Goal: Information Seeking & Learning: Compare options

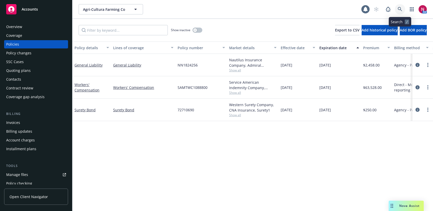
click at [399, 8] on icon at bounding box center [400, 9] width 5 height 5
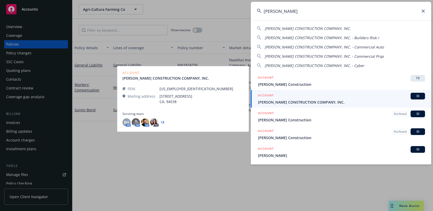
type input "[PERSON_NAME]"
click at [320, 102] on span "BJORK CONSTRUCTION COMPANY, INC." at bounding box center [341, 101] width 167 height 5
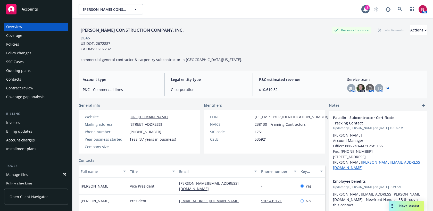
click at [12, 45] on div "Policies" at bounding box center [12, 44] width 13 height 8
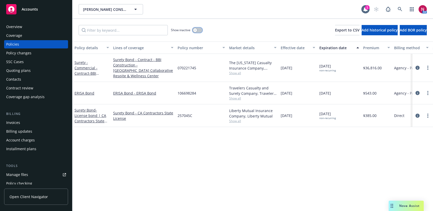
click at [196, 29] on div "button" at bounding box center [195, 30] width 4 height 4
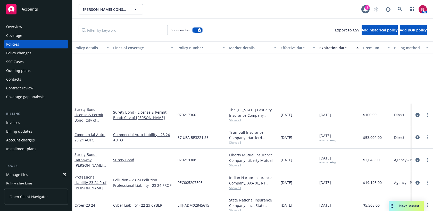
scroll to position [854, 0]
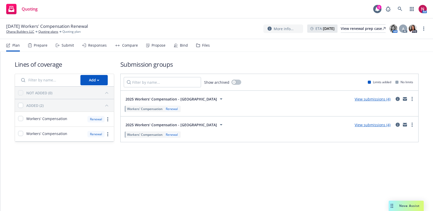
click at [88, 45] on div "Responses" at bounding box center [97, 45] width 19 height 4
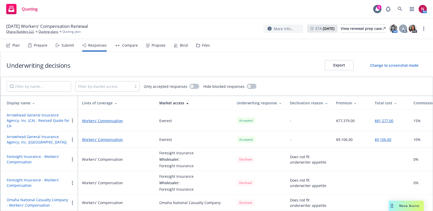
scroll to position [4, 0]
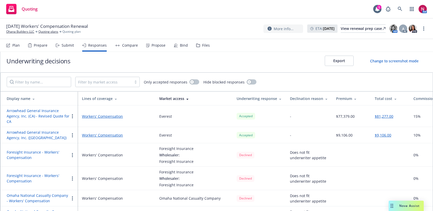
click at [46, 118] on button "Arrowhead General Insurance Agency, Inc. (CA) - Revised Quote for CA" at bounding box center [38, 116] width 63 height 16
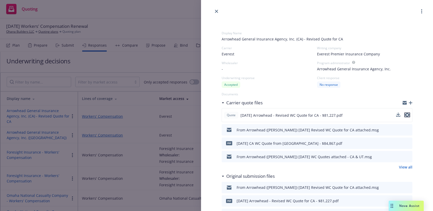
click at [406, 114] on icon "preview file" at bounding box center [407, 115] width 5 height 4
click at [217, 9] on link "close" at bounding box center [216, 11] width 6 height 6
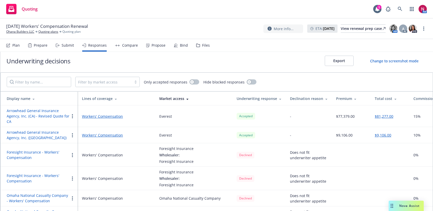
click at [200, 49] on div "Files" at bounding box center [203, 45] width 14 height 12
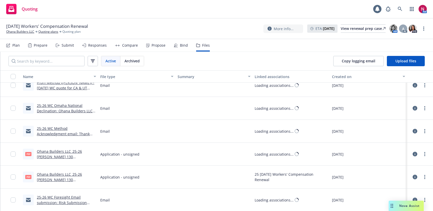
scroll to position [303, 0]
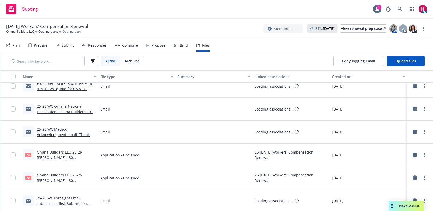
click at [64, 177] on link "Ohana Builders LLC_25-26 Acord 130 (CA).pdf" at bounding box center [59, 181] width 45 height 16
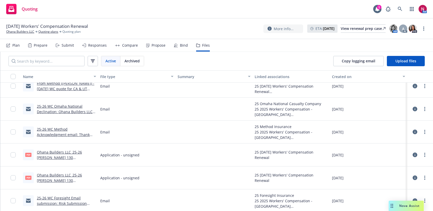
click at [71, 175] on link "Ohana Builders LLC_25-26 Acord 130 (CA).pdf" at bounding box center [59, 181] width 45 height 16
click at [55, 152] on link "Ohana Builders LLC_25-26 Acord 130 (UT).pdf" at bounding box center [59, 158] width 45 height 16
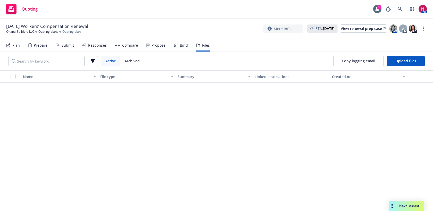
scroll to position [0, 0]
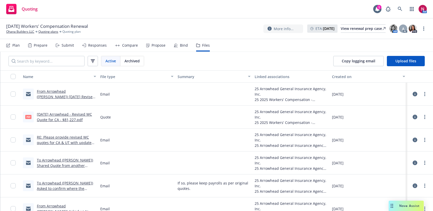
click at [101, 46] on div "Responses" at bounding box center [97, 45] width 19 height 4
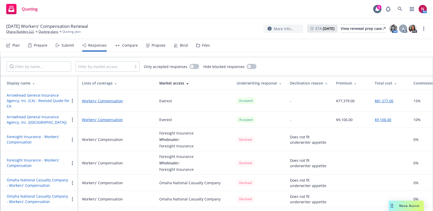
scroll to position [39, 0]
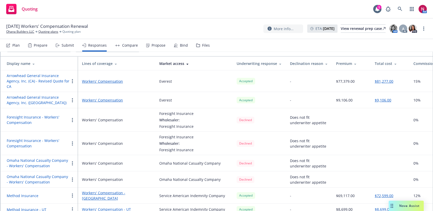
click at [41, 97] on button "Arrowhead General Insurance Agency, Inc. (UT)" at bounding box center [38, 100] width 63 height 11
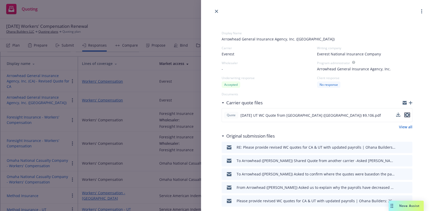
click at [408, 116] on icon "preview file" at bounding box center [407, 115] width 5 height 4
click at [218, 10] on link "close" at bounding box center [216, 11] width 6 height 6
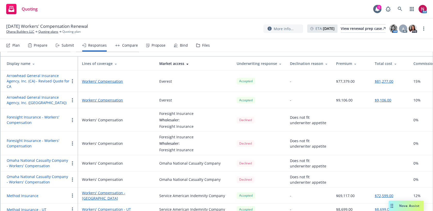
click at [202, 43] on div "Files" at bounding box center [206, 45] width 8 height 4
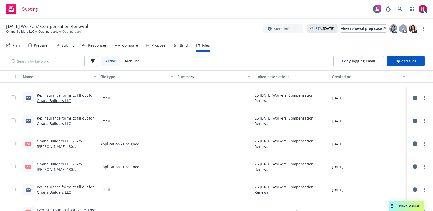
scroll to position [690, 0]
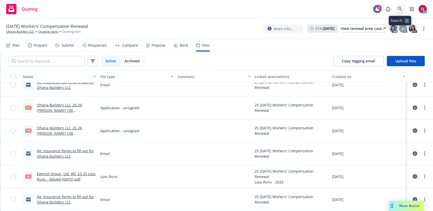
click at [399, 9] on icon at bounding box center [400, 9] width 4 height 4
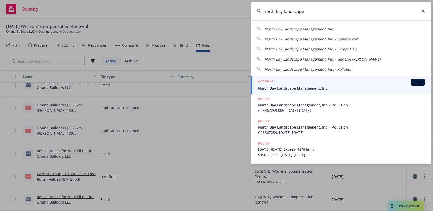
type input "north bay landscape"
click at [288, 89] on span "North Bay Landscape Management, Inc." at bounding box center [341, 88] width 167 height 5
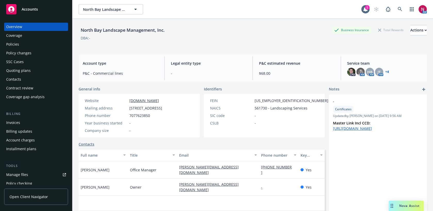
click at [24, 122] on div "Invoices" at bounding box center [36, 123] width 60 height 8
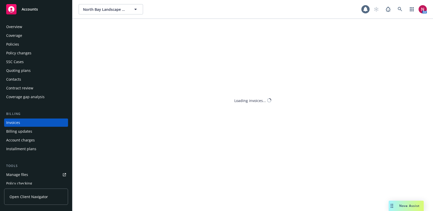
scroll to position [9, 0]
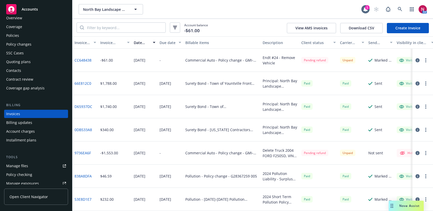
click at [17, 34] on div "Policies" at bounding box center [12, 35] width 13 height 8
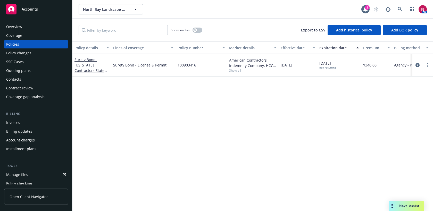
click at [15, 53] on div "Policy changes" at bounding box center [18, 53] width 25 height 8
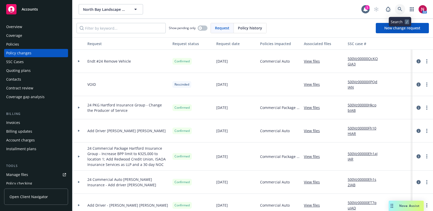
click at [399, 10] on icon at bounding box center [400, 9] width 5 height 5
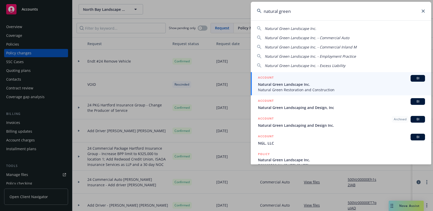
type input "natural green"
click at [312, 84] on span "Natural Green Landscape Inc." at bounding box center [341, 84] width 167 height 5
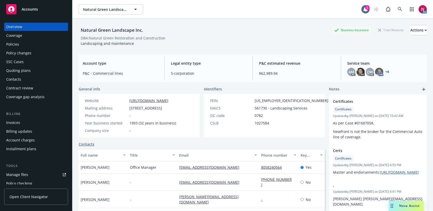
click at [33, 70] on div "Quoting plans" at bounding box center [36, 70] width 60 height 8
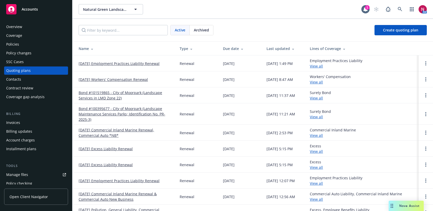
click at [97, 78] on link "11/05/25 Workers' Compensation Renewal" at bounding box center [113, 79] width 69 height 5
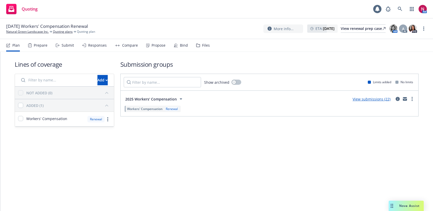
click at [67, 46] on div "Submit" at bounding box center [68, 45] width 12 height 4
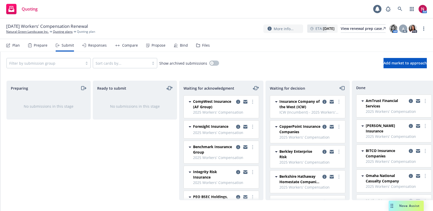
scroll to position [1, 0]
click at [325, 152] on icon "copy logging email" at bounding box center [324, 152] width 4 height 4
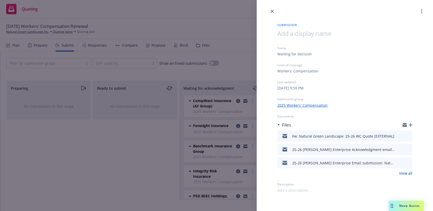
click at [300, 190] on span at bounding box center [294, 190] width 34 height 5
click at [403, 125] on icon "button" at bounding box center [404, 125] width 4 height 2
click at [271, 10] on icon "close" at bounding box center [272, 11] width 3 height 3
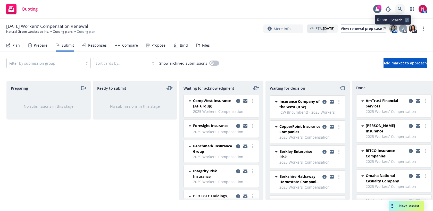
click at [398, 8] on icon at bounding box center [400, 9] width 5 height 5
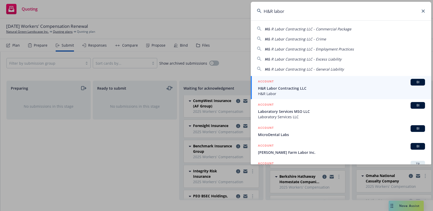
type input "H&R labor"
click at [332, 82] on div "ACCOUNT BI" at bounding box center [341, 82] width 167 height 7
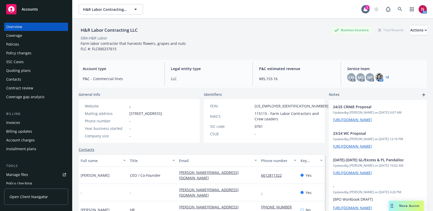
click at [33, 71] on div "Quoting plans" at bounding box center [36, 70] width 60 height 8
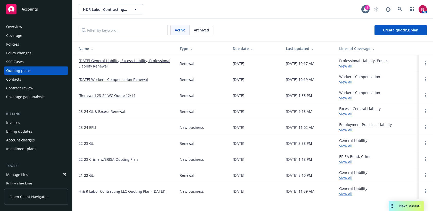
click at [25, 42] on div "Policies" at bounding box center [36, 44] width 60 height 8
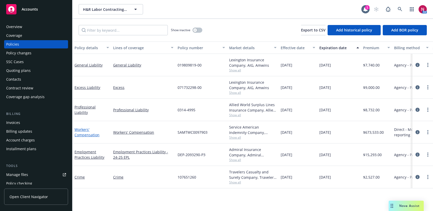
click at [89, 134] on link "Workers' Compensation" at bounding box center [86, 132] width 25 height 10
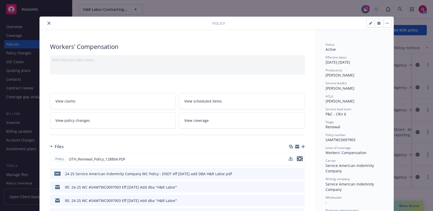
click at [300, 159] on icon "preview file" at bounding box center [299, 159] width 5 height 4
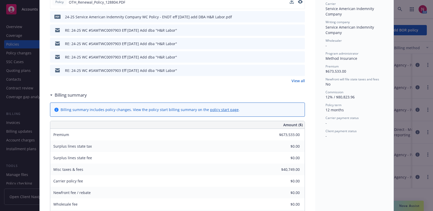
scroll to position [201, 0]
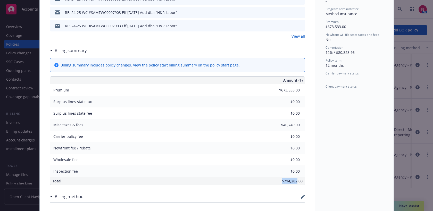
drag, startPoint x: 281, startPoint y: 181, endPoint x: 297, endPoint y: 181, distance: 16.2
click at [297, 181] on div "$714,282.00" at bounding box center [216, 180] width 177 height 7
copy span "$714,282"
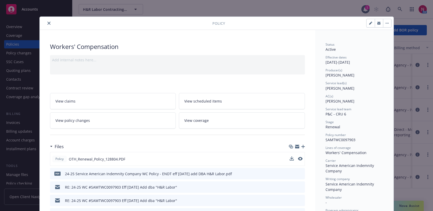
click at [53, 21] on div at bounding box center [127, 23] width 171 height 6
click at [49, 23] on icon "close" at bounding box center [48, 23] width 3 height 3
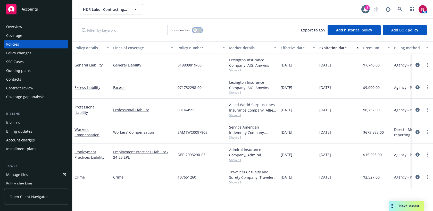
click at [195, 31] on div "button" at bounding box center [195, 30] width 4 height 4
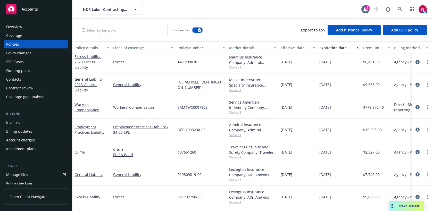
scroll to position [334, 0]
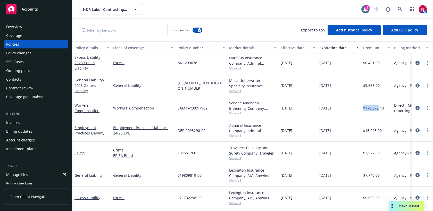
drag, startPoint x: 363, startPoint y: 107, endPoint x: 378, endPoint y: 108, distance: 15.8
click at [378, 108] on div "$779,672.40" at bounding box center [376, 108] width 31 height 22
copy span "$779,672"
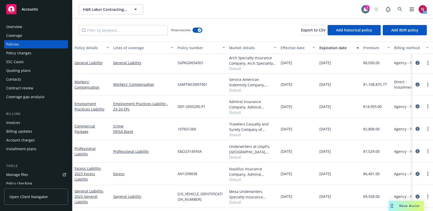
scroll to position [226, 0]
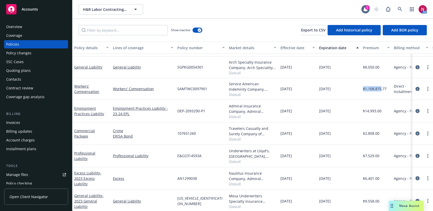
drag, startPoint x: 361, startPoint y: 89, endPoint x: 380, endPoint y: 89, distance: 18.8
click at [380, 89] on div "$1,108,875.77" at bounding box center [376, 89] width 31 height 22
copy span "$1,108,875"
click at [88, 91] on link "Workers' Compensation" at bounding box center [86, 89] width 25 height 10
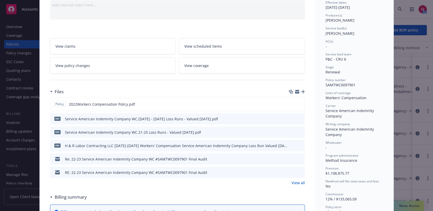
scroll to position [69, 0]
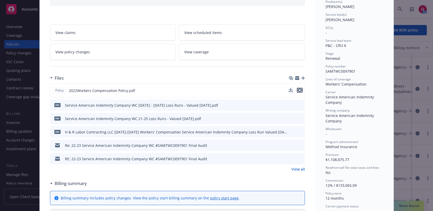
click at [300, 90] on icon "preview file" at bounding box center [299, 90] width 5 height 4
click at [300, 145] on icon "preview file" at bounding box center [300, 145] width 5 height 4
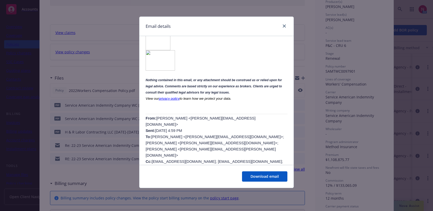
scroll to position [510, 0]
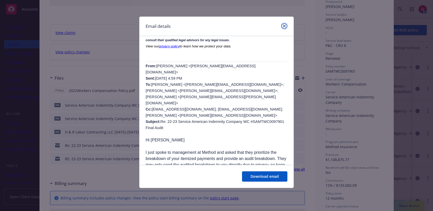
click at [282, 24] on link "close" at bounding box center [284, 26] width 6 height 6
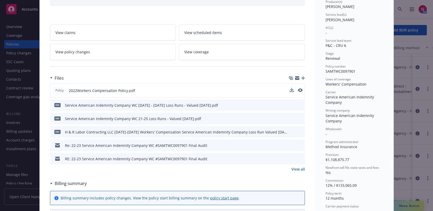
click at [301, 159] on icon "preview file" at bounding box center [300, 159] width 5 height 4
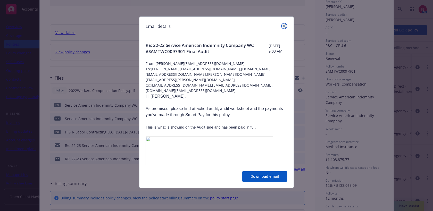
click at [284, 23] on link "close" at bounding box center [284, 26] width 6 height 6
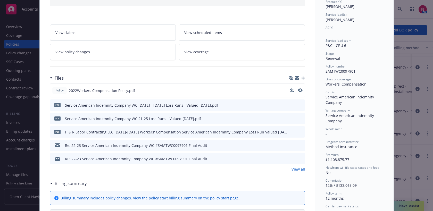
click at [301, 145] on icon "preview file" at bounding box center [300, 145] width 5 height 4
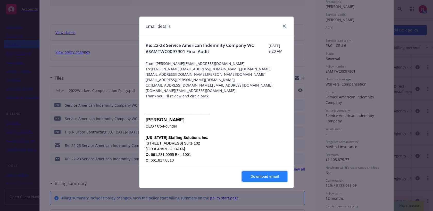
click at [267, 177] on span "Download email" at bounding box center [264, 176] width 28 height 5
click at [283, 27] on icon "close" at bounding box center [284, 25] width 3 height 3
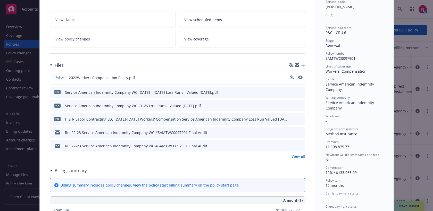
scroll to position [82, 0]
click at [300, 146] on icon "preview file" at bounding box center [300, 145] width 5 height 4
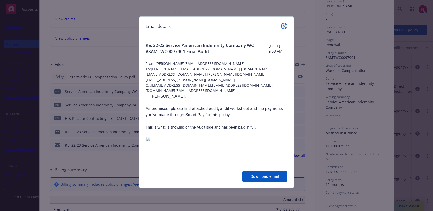
click at [283, 27] on icon "close" at bounding box center [284, 25] width 3 height 3
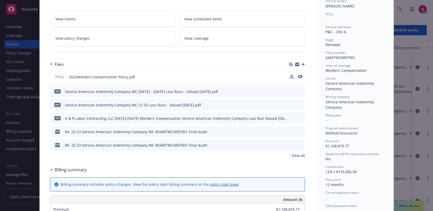
click at [299, 156] on link "View all" at bounding box center [297, 155] width 13 height 5
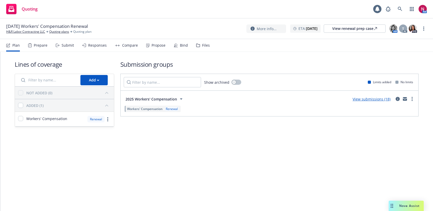
click at [200, 43] on div "Files" at bounding box center [203, 45] width 14 height 12
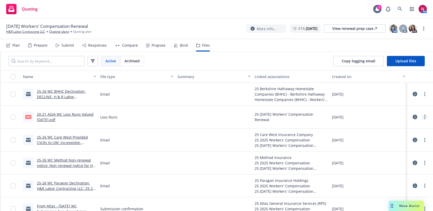
click at [423, 118] on link "more" at bounding box center [425, 117] width 6 height 6
click at [402, 136] on link "Download" at bounding box center [401, 138] width 51 height 10
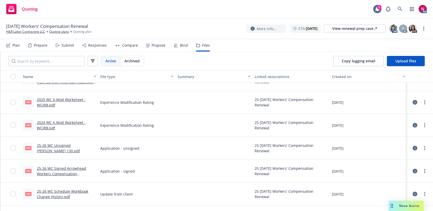
scroll to position [814, 0]
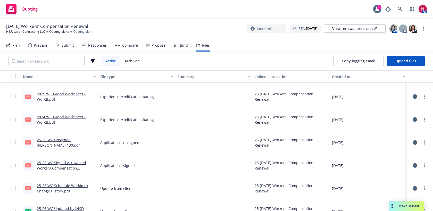
click at [69, 93] on link "2025 WC X-Mod Worksheet - WCIRB.pdf" at bounding box center [61, 96] width 49 height 10
click at [69, 117] on link "2024 WC X-Mod Worksheet - WCIRB.pdf" at bounding box center [61, 119] width 49 height 10
click at [69, 116] on link "2024 WC X-Mod Worksheet - WCIRB.pdf" at bounding box center [61, 119] width 49 height 10
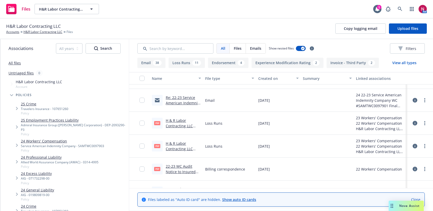
scroll to position [205, 0]
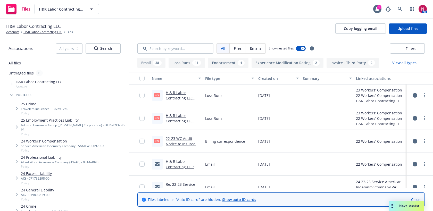
click at [191, 144] on link "22-23 WC Audit Notice to Insured for Payment Processing.pdf" at bounding box center [181, 146] width 30 height 21
click at [48, 31] on link "H&R Labor Contracting LLC" at bounding box center [42, 32] width 39 height 5
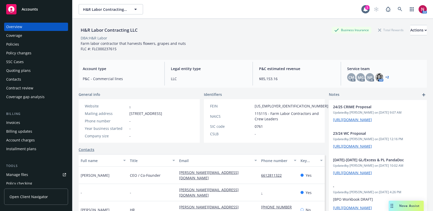
click at [20, 45] on div "Policies" at bounding box center [36, 44] width 60 height 8
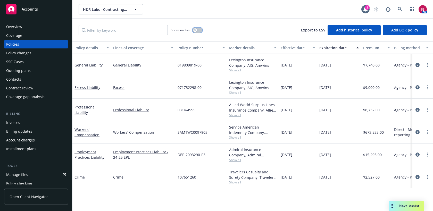
click at [197, 31] on button "button" at bounding box center [197, 30] width 10 height 5
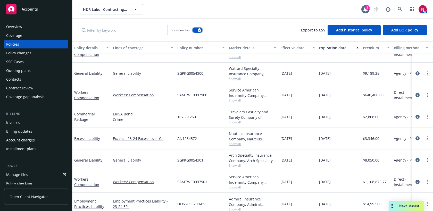
scroll to position [137, 0]
click at [87, 185] on link "Workers' Compensation" at bounding box center [86, 182] width 25 height 10
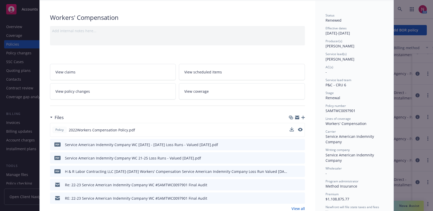
scroll to position [103, 0]
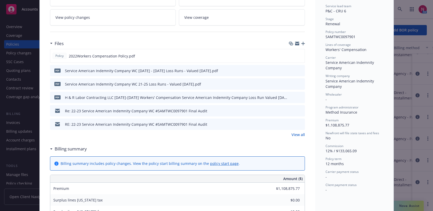
click at [299, 112] on button at bounding box center [300, 110] width 5 height 5
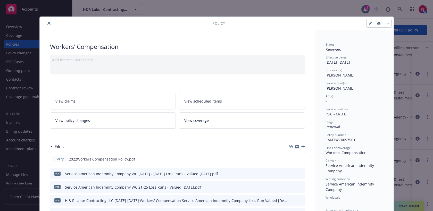
click at [49, 23] on icon "close" at bounding box center [48, 23] width 3 height 3
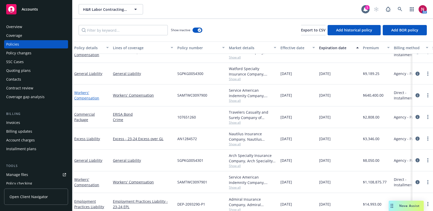
click at [89, 99] on link "Workers' Compensation" at bounding box center [86, 95] width 25 height 10
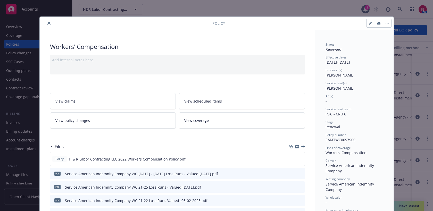
click at [49, 24] on icon "close" at bounding box center [48, 23] width 3 height 3
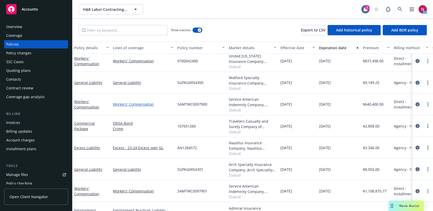
scroll to position [115, 0]
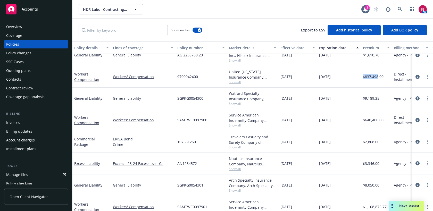
drag, startPoint x: 363, startPoint y: 75, endPoint x: 377, endPoint y: 76, distance: 14.9
click at [377, 76] on span "$837,498.00" at bounding box center [373, 76] width 21 height 5
copy span "$837,498"
click at [20, 28] on div "Overview" at bounding box center [14, 27] width 16 height 8
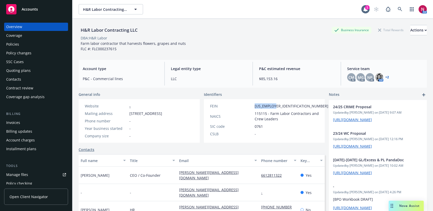
drag, startPoint x: 255, startPoint y: 105, endPoint x: 280, endPoint y: 105, distance: 24.7
click at [280, 105] on div "FEIN 38-4018344" at bounding box center [269, 105] width 122 height 5
copy span "38-4018344"
click at [27, 47] on div "Policies" at bounding box center [36, 44] width 60 height 8
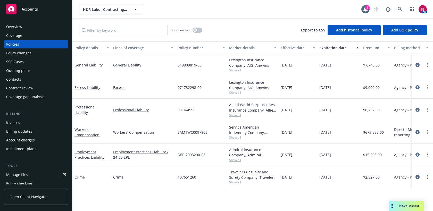
click at [201, 33] on div "Show inactive" at bounding box center [186, 30] width 31 height 10
click at [198, 31] on button "button" at bounding box center [197, 30] width 10 height 5
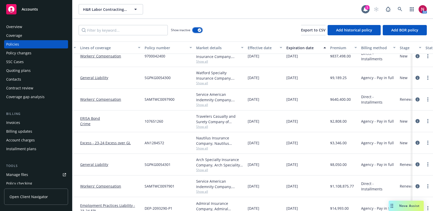
scroll to position [133, 75]
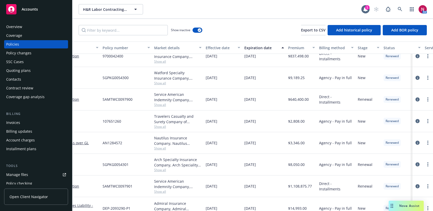
drag, startPoint x: 286, startPoint y: 186, endPoint x: 306, endPoint y: 187, distance: 19.8
click at [306, 187] on div "Workers' Compensation Workers' Compensation SAMTWC0097901 Service American Inde…" at bounding box center [245, 186] width 497 height 22
copy div "$1,108,875"
click at [399, 9] on icon at bounding box center [400, 9] width 4 height 4
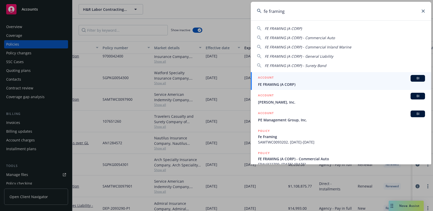
type input "fe framing"
click at [336, 86] on span "FE FRAMING (A CORP)" at bounding box center [341, 84] width 167 height 5
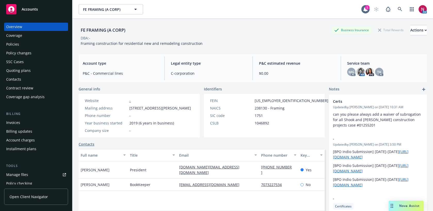
click at [29, 41] on div "Policies" at bounding box center [36, 44] width 60 height 8
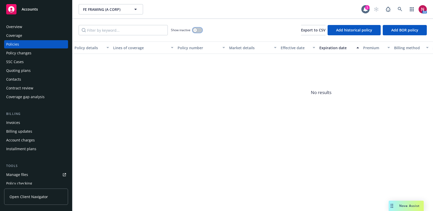
click at [199, 30] on button "button" at bounding box center [197, 30] width 10 height 5
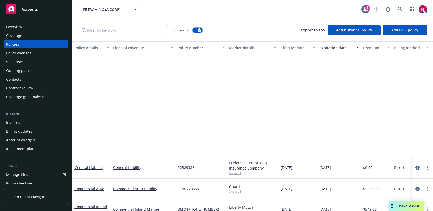
scroll to position [332, 0]
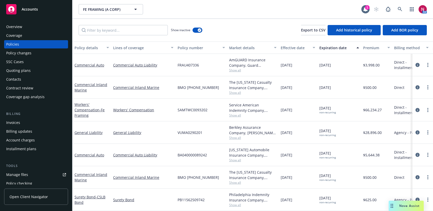
click at [238, 137] on span "Show all" at bounding box center [252, 138] width 47 height 4
click at [399, 11] on icon at bounding box center [400, 9] width 5 height 5
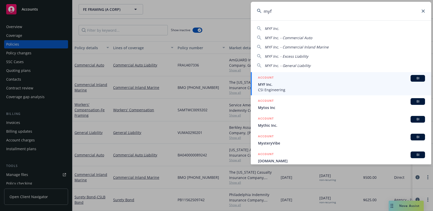
type input "myf"
click at [331, 83] on span "MYF Inc." at bounding box center [341, 84] width 167 height 5
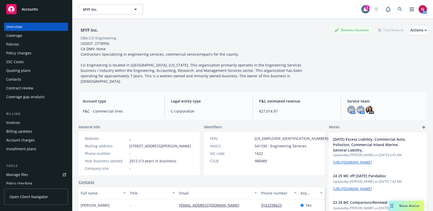
click at [29, 44] on div "Policies" at bounding box center [36, 44] width 60 height 8
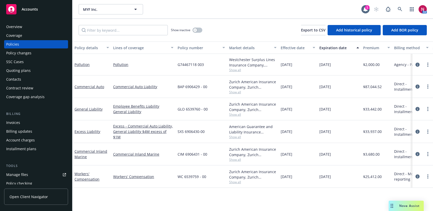
click at [235, 91] on span "Show all" at bounding box center [252, 92] width 47 height 4
click at [284, 94] on div "09/13/2025" at bounding box center [298, 86] width 39 height 22
click at [234, 158] on span "Show all" at bounding box center [252, 159] width 47 height 4
click at [320, 88] on span "09/13/2026" at bounding box center [325, 86] width 12 height 5
click at [234, 71] on span "Show all" at bounding box center [252, 70] width 47 height 4
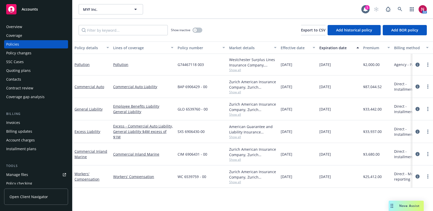
click at [358, 74] on div "09/13/2026" at bounding box center [339, 65] width 44 height 22
click at [397, 9] on link at bounding box center [400, 9] width 10 height 10
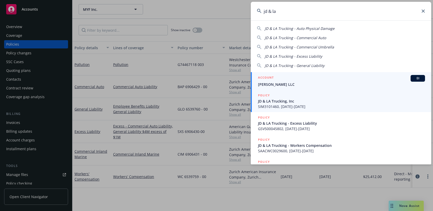
type input "jd & la"
click at [297, 105] on span "SIM3101460, 03/02/2023-03/25/2024" at bounding box center [341, 106] width 167 height 5
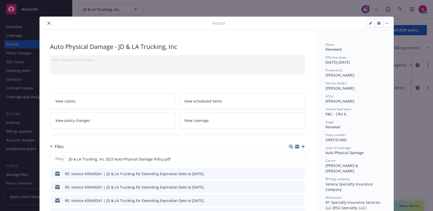
click at [48, 22] on icon "close" at bounding box center [48, 23] width 3 height 3
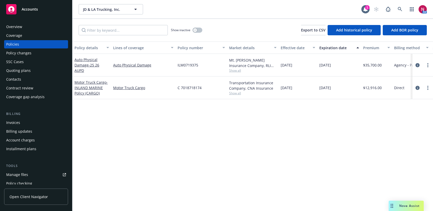
click at [36, 25] on div "Overview" at bounding box center [36, 27] width 60 height 8
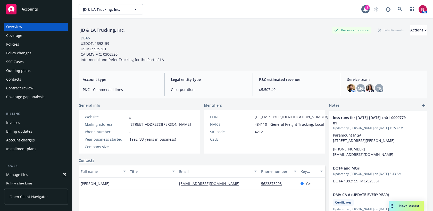
click at [33, 48] on div "Policies" at bounding box center [36, 44] width 60 height 8
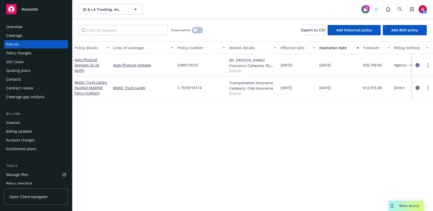
click at [199, 30] on button "button" at bounding box center [197, 30] width 10 height 5
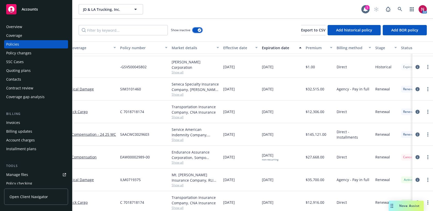
scroll to position [535, 0]
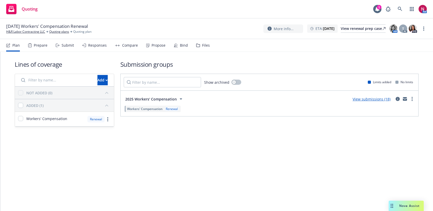
click at [65, 47] on div "Submit" at bounding box center [68, 45] width 12 height 4
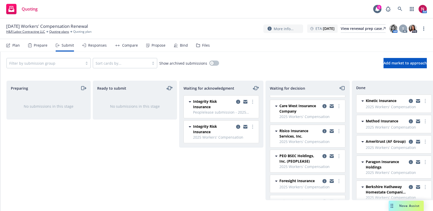
scroll to position [136, 0]
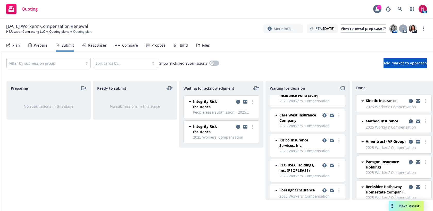
click at [333, 112] on link "copy logging email" at bounding box center [331, 115] width 6 height 6
click at [400, 8] on icon at bounding box center [400, 9] width 5 height 5
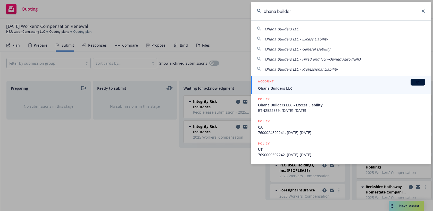
type input "ohana builder"
click at [342, 82] on div "ACCOUNT BI" at bounding box center [341, 82] width 167 height 7
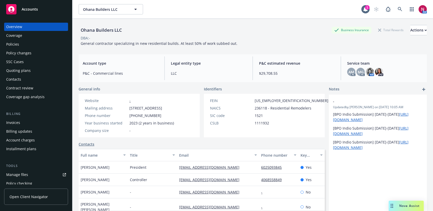
click at [50, 70] on div "Quoting plans" at bounding box center [36, 70] width 60 height 8
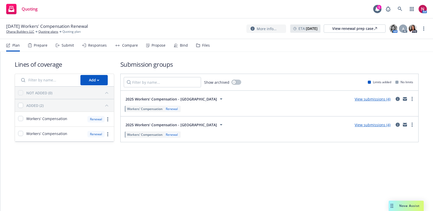
click at [104, 47] on div "Responses" at bounding box center [97, 45] width 19 height 4
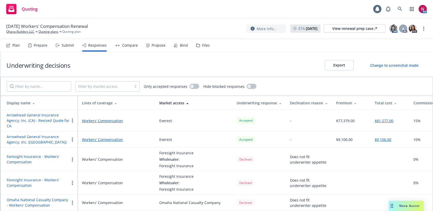
click at [49, 136] on button "Arrowhead General Insurance Agency, Inc. ([GEOGRAPHIC_DATA])" at bounding box center [38, 139] width 63 height 11
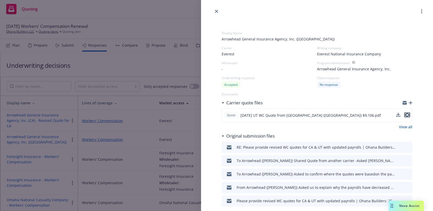
click at [409, 115] on icon "preview file" at bounding box center [407, 115] width 5 height 4
click at [215, 11] on icon "close" at bounding box center [216, 11] width 3 height 3
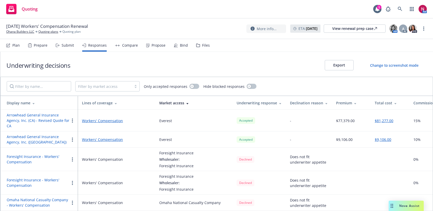
click at [123, 47] on div "Compare" at bounding box center [130, 45] width 16 height 4
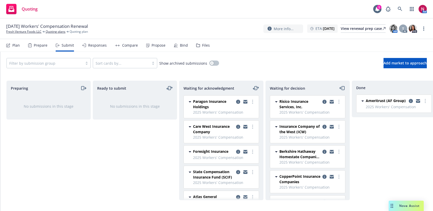
click at [120, 47] on div "Compare" at bounding box center [126, 45] width 23 height 12
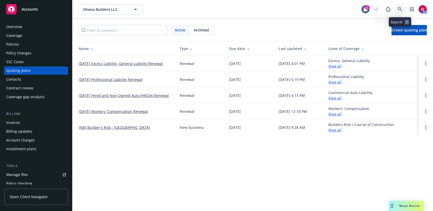
click at [400, 8] on icon at bounding box center [400, 9] width 5 height 5
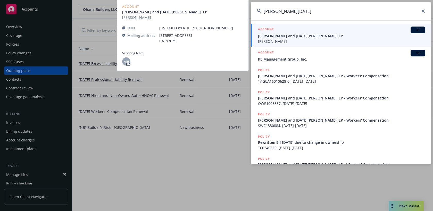
type input "brian lucia"
click at [358, 33] on span "Brian and Lucia Luis, LP" at bounding box center [341, 35] width 167 height 5
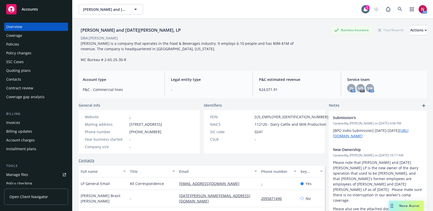
scroll to position [142, 0]
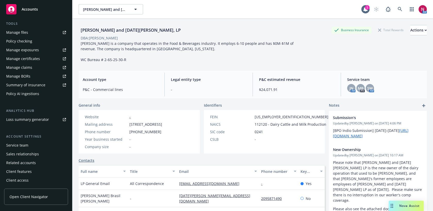
click at [19, 145] on div "Service team" at bounding box center [17, 145] width 22 height 8
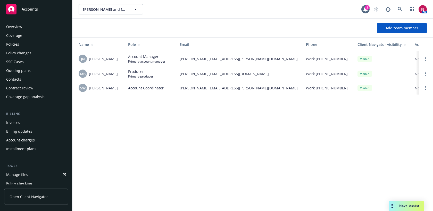
click at [20, 43] on div "Policies" at bounding box center [36, 44] width 60 height 8
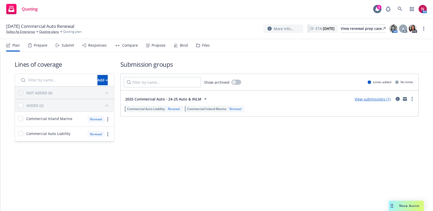
click at [71, 47] on div "Submit" at bounding box center [68, 45] width 12 height 4
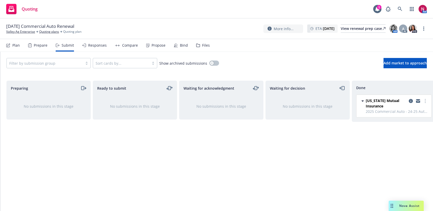
click at [94, 46] on div "Responses" at bounding box center [97, 45] width 19 height 4
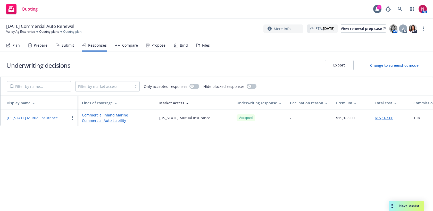
click at [126, 47] on div "Compare" at bounding box center [130, 45] width 16 height 4
